Goal: Transaction & Acquisition: Purchase product/service

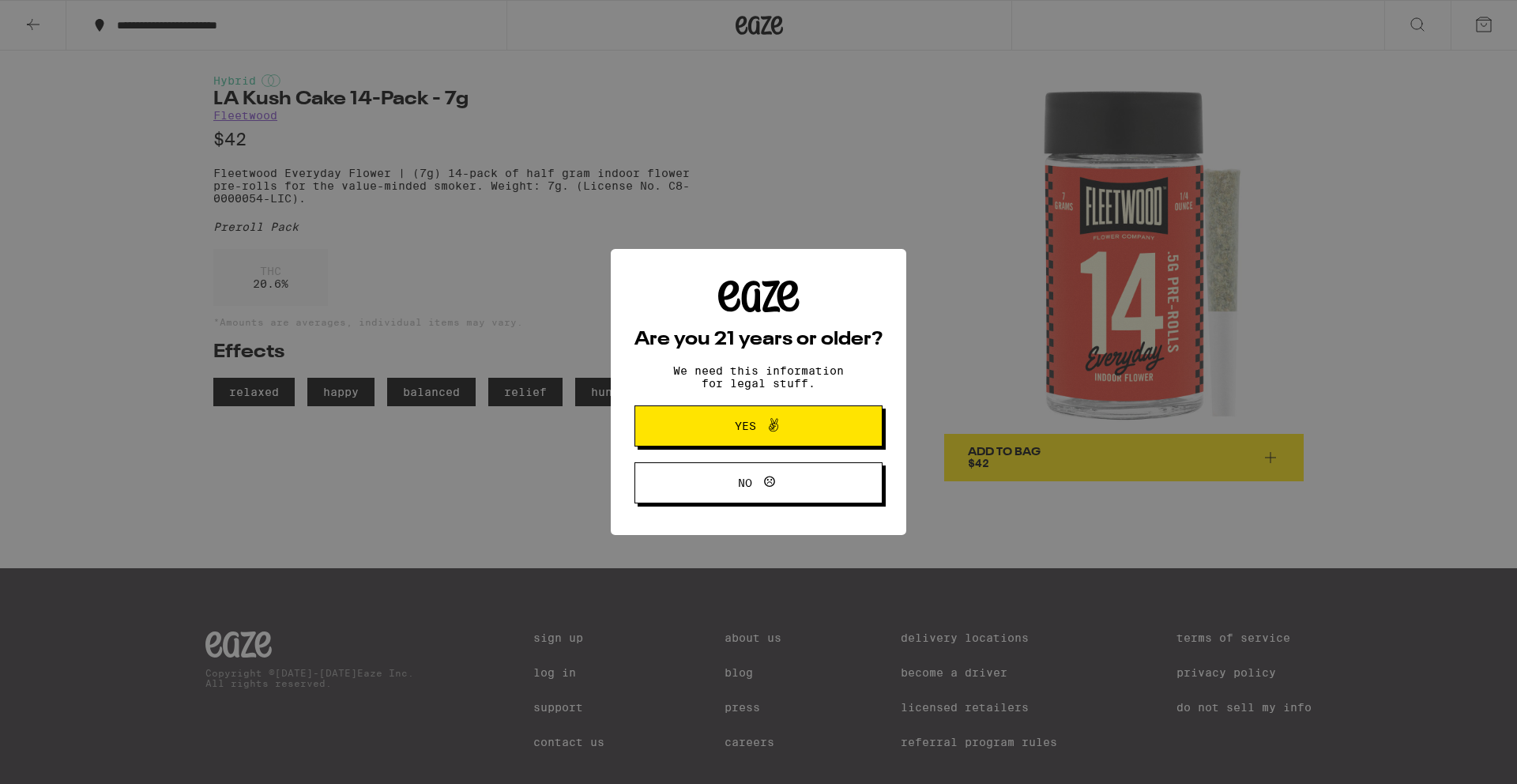
click at [776, 433] on icon at bounding box center [773, 425] width 19 height 19
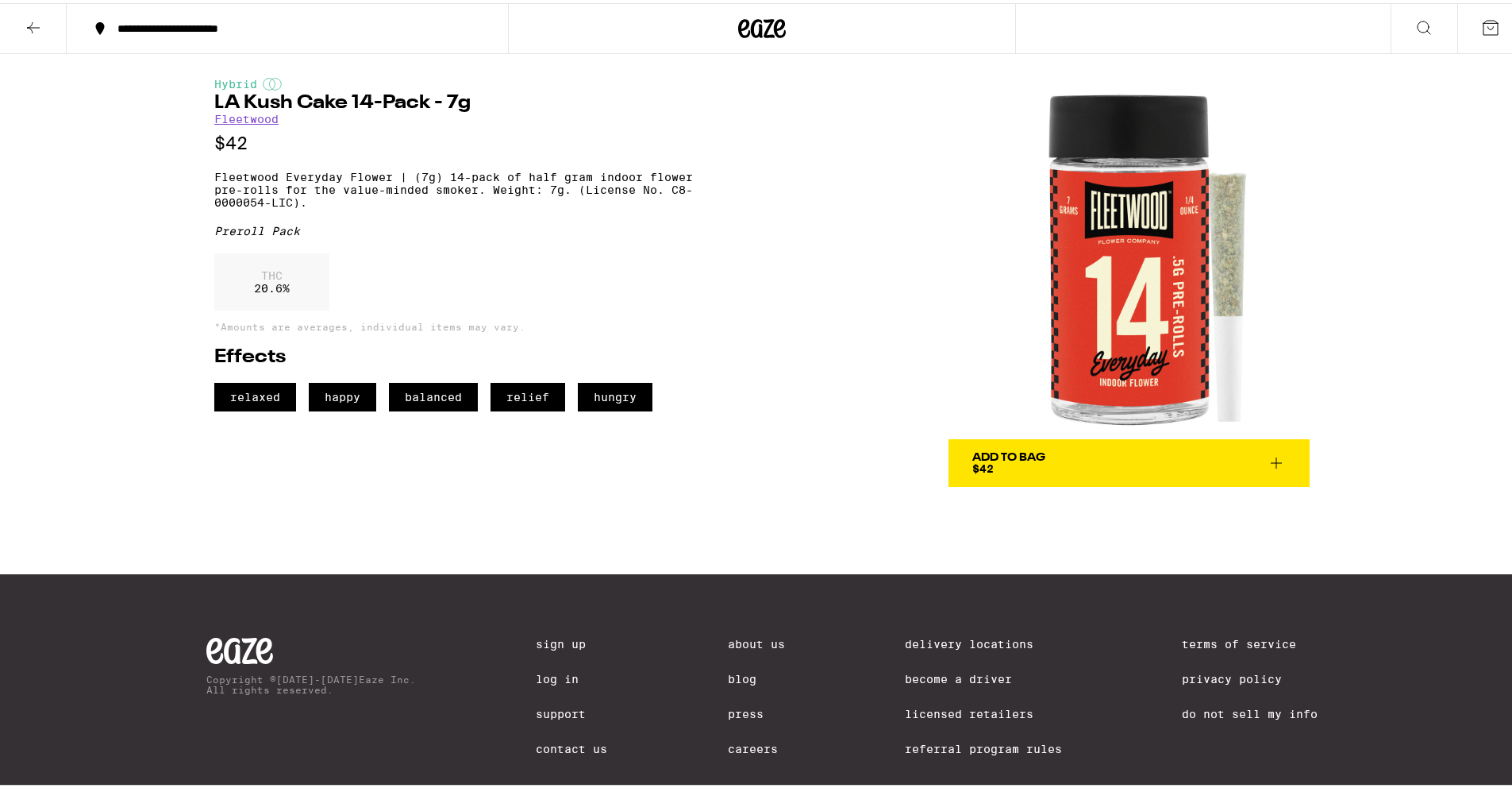
click at [606, 408] on span "hungry" at bounding box center [615, 394] width 75 height 28
click at [350, 329] on p "*Amounts are averages, individual items may vary." at bounding box center [461, 324] width 493 height 10
click at [243, 94] on h1 "LA Kush Cake 14-Pack - 7g" at bounding box center [461, 100] width 493 height 19
click at [235, 76] on div "Hybrid" at bounding box center [461, 81] width 493 height 13
click at [351, 188] on p "Fleetwood Everyday Flower | (7g) 14-pack of half gram indoor flower pre-rolls f…" at bounding box center [461, 187] width 493 height 38
